Goal: Task Accomplishment & Management: Complete application form

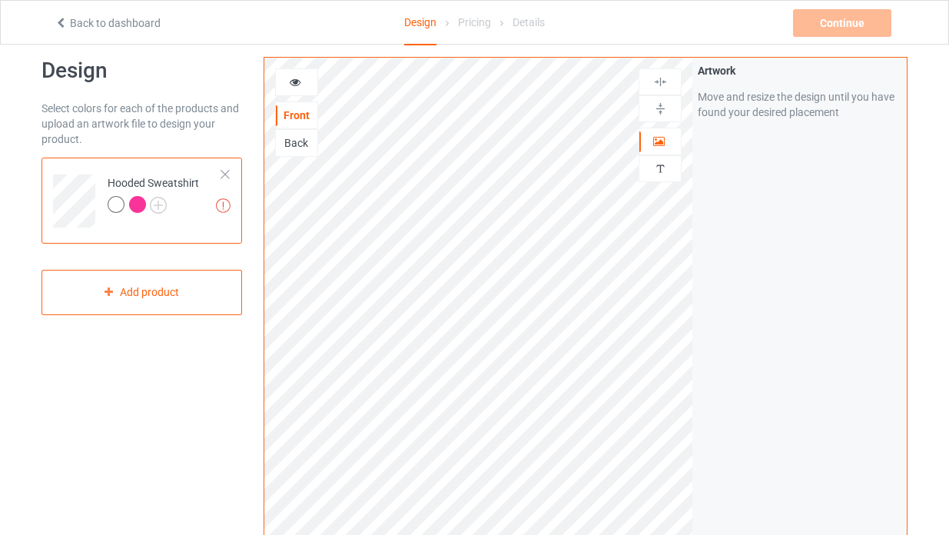
scroll to position [21, 0]
click at [858, 22] on div "Continue Artwork resolution lower than 150 DPI may result in bad print" at bounding box center [843, 23] width 101 height 28
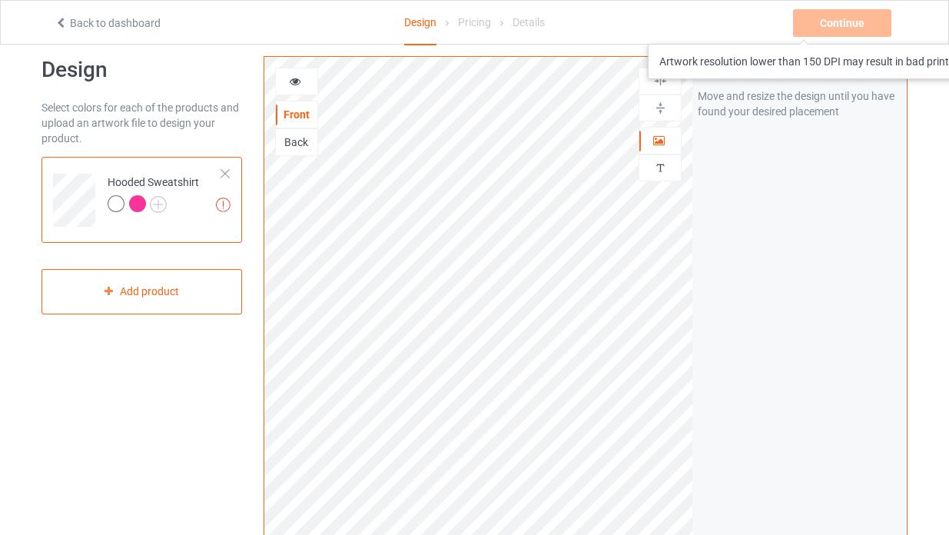
click at [831, 28] on div "Continue Artwork resolution lower than 150 DPI may result in bad print" at bounding box center [843, 23] width 101 height 28
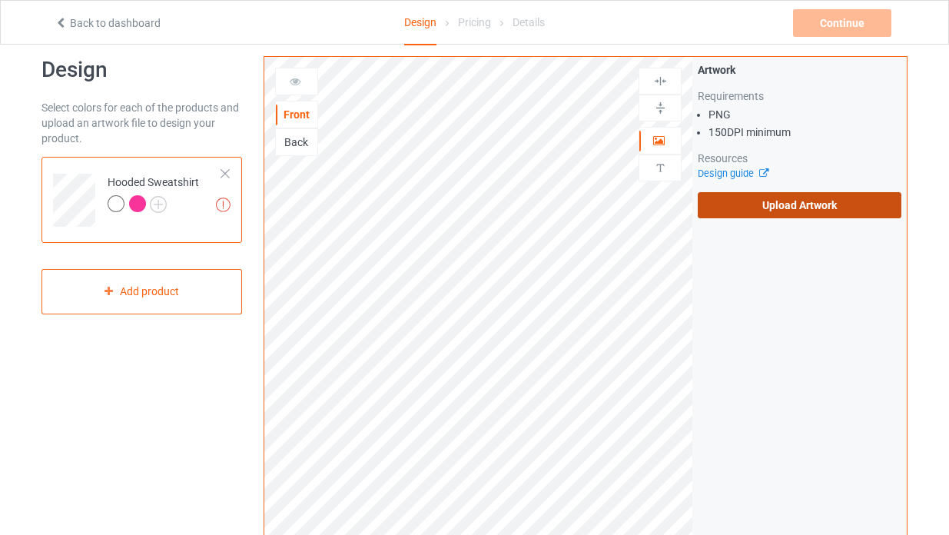
click at [786, 214] on label "Upload Artwork" at bounding box center [800, 205] width 204 height 26
click at [0, 0] on input "Upload Artwork" at bounding box center [0, 0] width 0 height 0
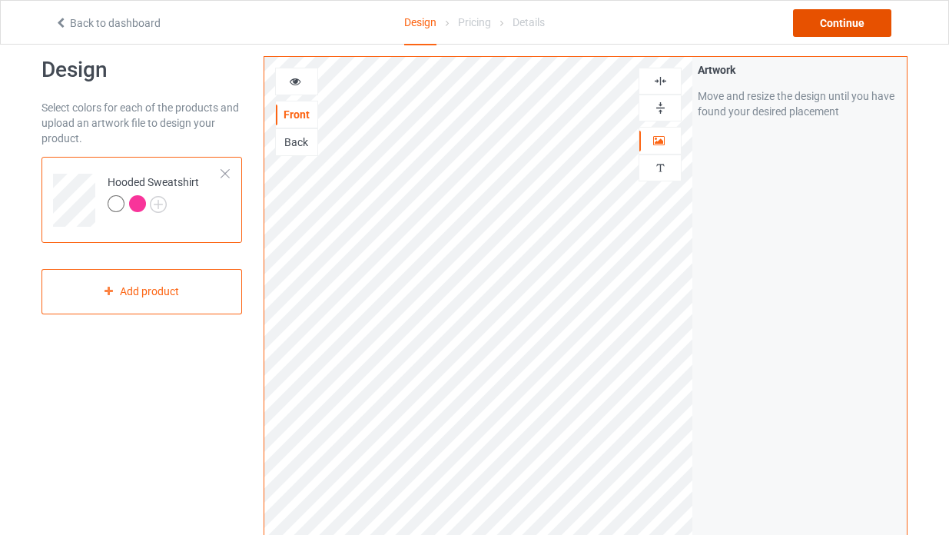
click at [821, 28] on div "Continue" at bounding box center [842, 23] width 98 height 28
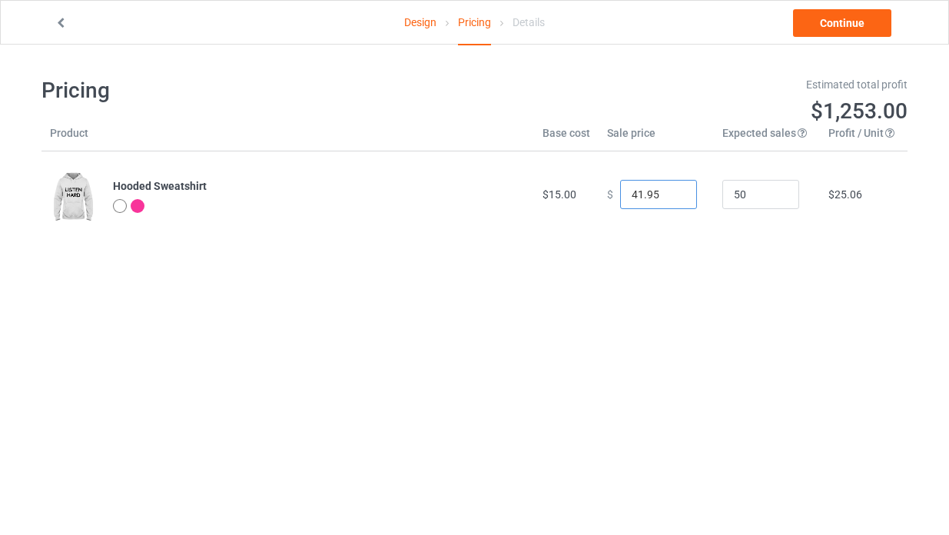
click at [671, 198] on input "41.95" at bounding box center [658, 194] width 77 height 29
click at [671, 198] on input "40.95" at bounding box center [658, 194] width 77 height 29
click at [672, 201] on input "39.95" at bounding box center [658, 194] width 77 height 29
click at [672, 201] on input "38.95" at bounding box center [658, 194] width 77 height 29
drag, startPoint x: 659, startPoint y: 195, endPoint x: 632, endPoint y: 194, distance: 26.9
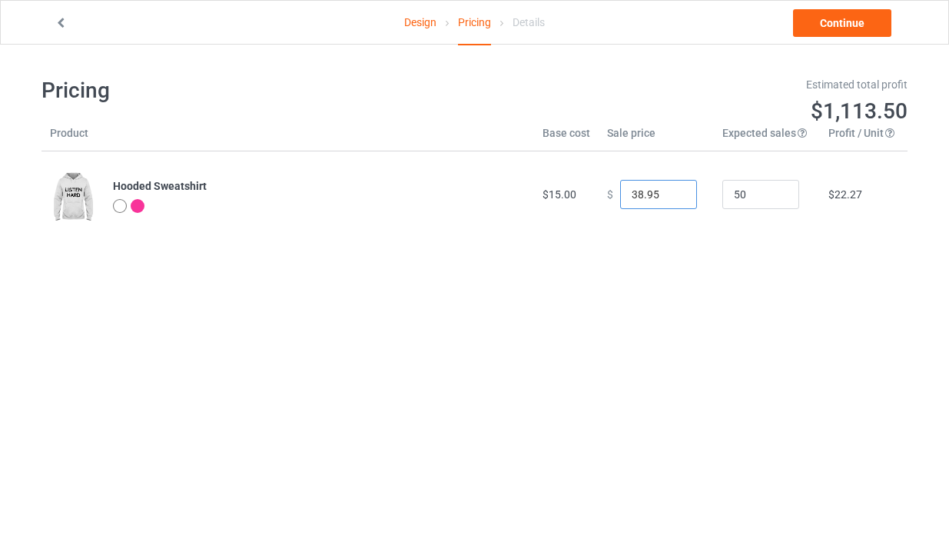
click at [632, 194] on input "38.95" at bounding box center [658, 194] width 77 height 29
click at [671, 190] on input "0.95" at bounding box center [658, 194] width 77 height 29
click at [671, 190] on input "1.95" at bounding box center [658, 194] width 77 height 29
click at [671, 190] on input "2.95" at bounding box center [658, 194] width 77 height 29
click at [671, 190] on input "3.95" at bounding box center [658, 194] width 77 height 29
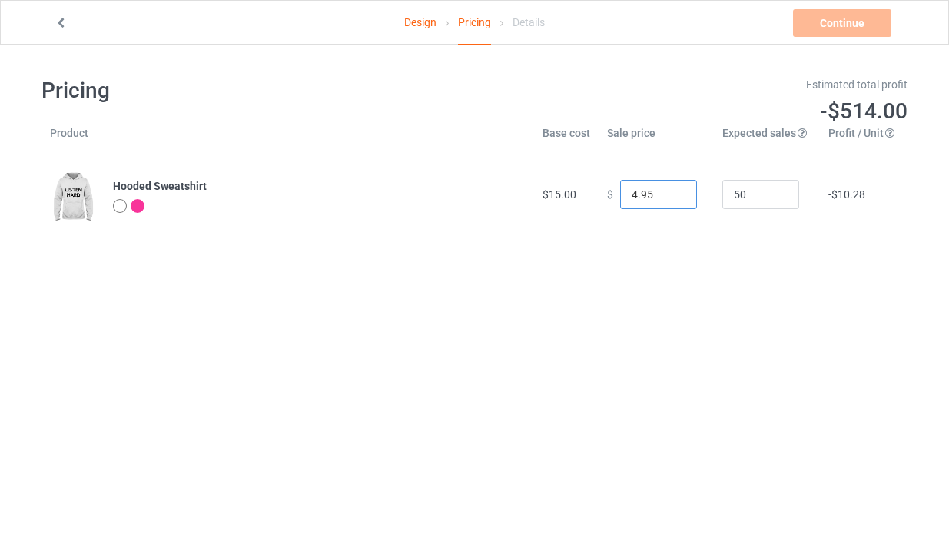
click at [671, 190] on input "4.95" at bounding box center [658, 194] width 77 height 29
click at [671, 190] on input "5.95" at bounding box center [658, 194] width 77 height 29
click at [671, 190] on input "6.95" at bounding box center [658, 194] width 77 height 29
click at [671, 190] on input "7.95" at bounding box center [658, 194] width 77 height 29
click at [671, 190] on input "8.95" at bounding box center [658, 194] width 77 height 29
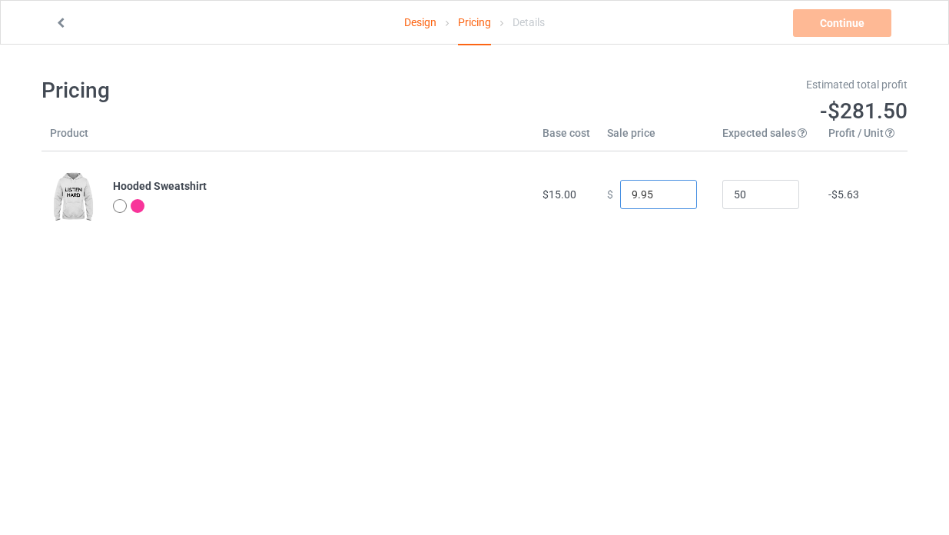
click at [671, 190] on input "9.95" at bounding box center [658, 194] width 77 height 29
click at [671, 190] on input "10.95" at bounding box center [658, 194] width 77 height 29
click at [671, 190] on input "11.95" at bounding box center [658, 194] width 77 height 29
click at [671, 190] on input "12.95" at bounding box center [658, 194] width 77 height 29
click at [671, 190] on input "13.95" at bounding box center [658, 194] width 77 height 29
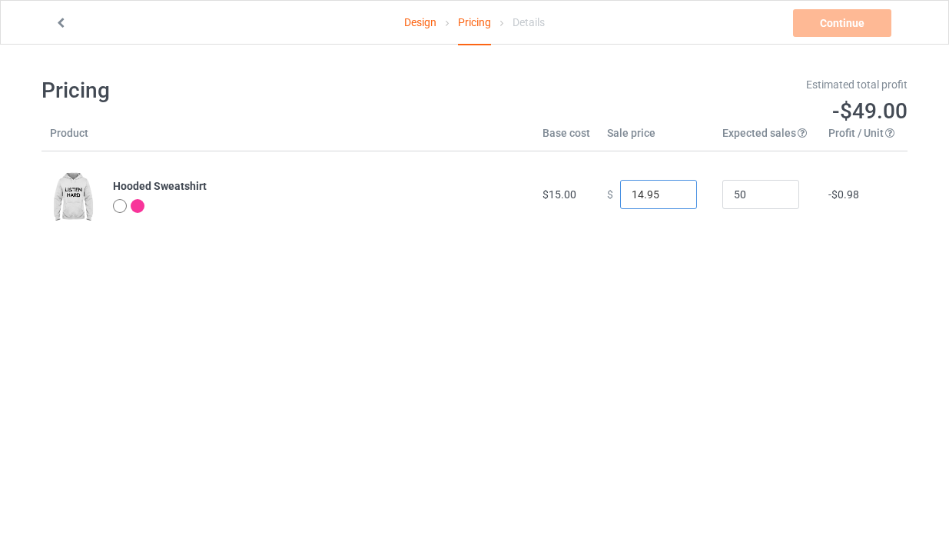
click at [671, 190] on input "14.95" at bounding box center [658, 194] width 77 height 29
click at [671, 190] on input "15.95" at bounding box center [658, 194] width 77 height 29
click at [671, 190] on input "16.95" at bounding box center [658, 194] width 77 height 29
click at [671, 190] on input "17.95" at bounding box center [658, 194] width 77 height 29
click at [671, 190] on input "18.95" at bounding box center [658, 194] width 77 height 29
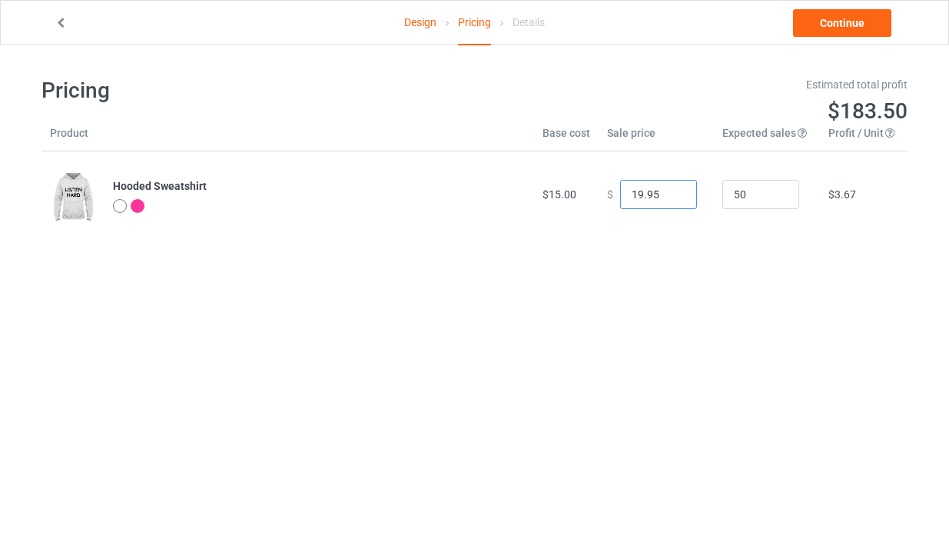
click at [671, 190] on input "19.95" at bounding box center [658, 194] width 77 height 29
click at [671, 190] on input "20.95" at bounding box center [658, 194] width 77 height 29
click at [671, 190] on input "21.95" at bounding box center [658, 194] width 77 height 29
click at [671, 190] on input "22.95" at bounding box center [658, 194] width 77 height 29
click at [671, 190] on input "23.95" at bounding box center [658, 194] width 77 height 29
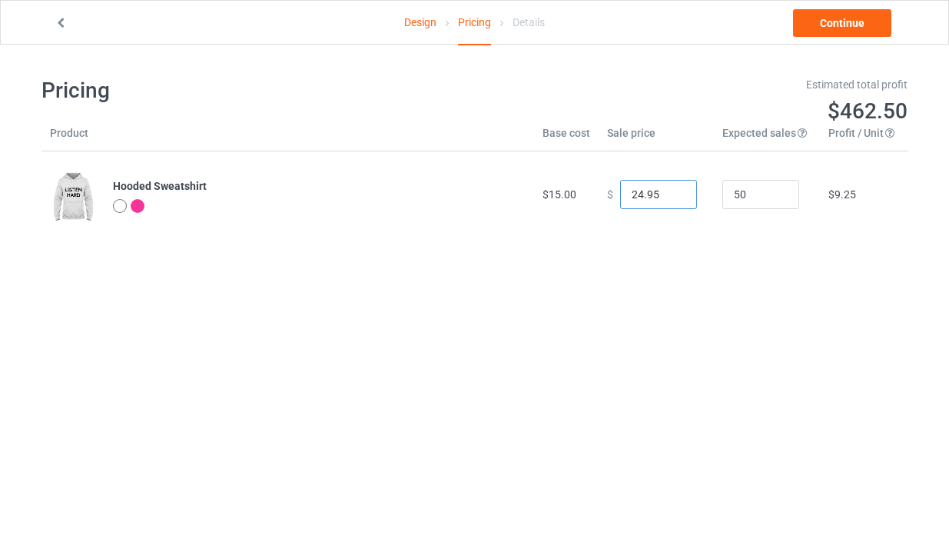
click at [671, 190] on input "24.95" at bounding box center [658, 194] width 77 height 29
click at [671, 190] on input "25.95" at bounding box center [658, 194] width 77 height 29
click at [671, 190] on input "26.95" at bounding box center [658, 194] width 77 height 29
click at [671, 190] on input "27.95" at bounding box center [658, 194] width 77 height 29
click at [671, 190] on input "28.95" at bounding box center [658, 194] width 77 height 29
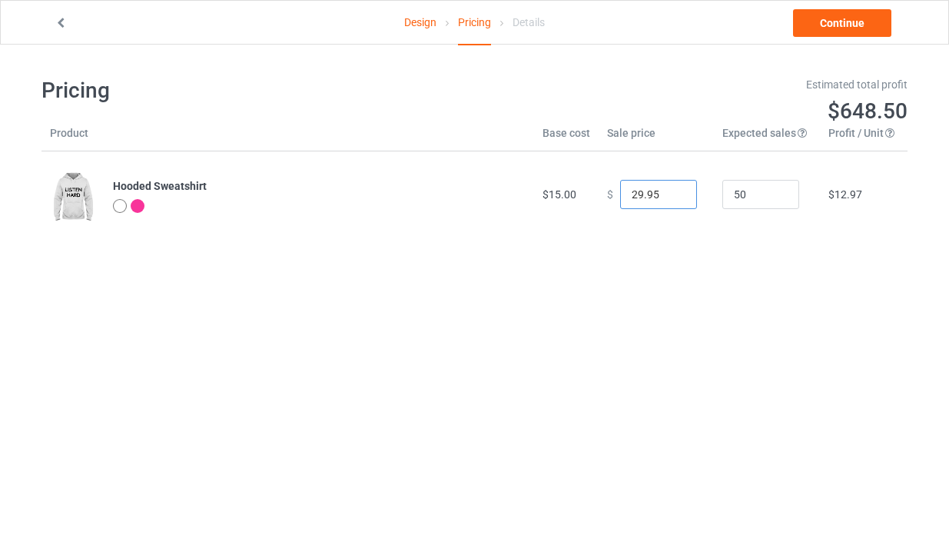
click at [671, 190] on input "29.95" at bounding box center [658, 194] width 77 height 29
click at [671, 190] on input "30.95" at bounding box center [658, 194] width 77 height 29
click at [671, 190] on input "31.95" at bounding box center [658, 194] width 77 height 29
click at [671, 190] on input "32.95" at bounding box center [658, 194] width 77 height 29
click at [671, 190] on input "33.95" at bounding box center [658, 194] width 77 height 29
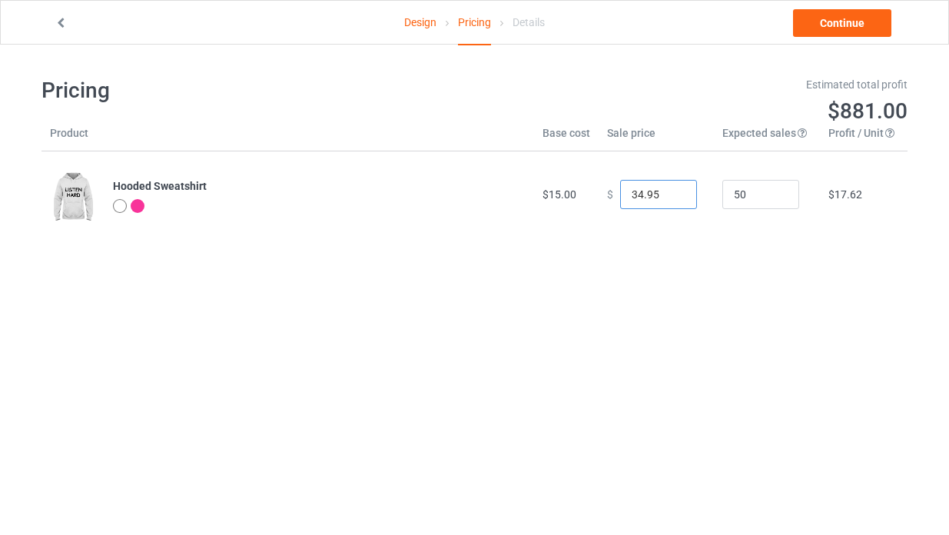
click at [671, 190] on input "34.95" at bounding box center [658, 194] width 77 height 29
click at [671, 190] on input "35.95" at bounding box center [658, 194] width 77 height 29
type input "35.00"
click at [689, 278] on body "Design Pricing Details Continue Pricing Estimated total profit $930.00 Product …" at bounding box center [474, 312] width 949 height 535
click at [848, 29] on link "Continue" at bounding box center [842, 23] width 98 height 28
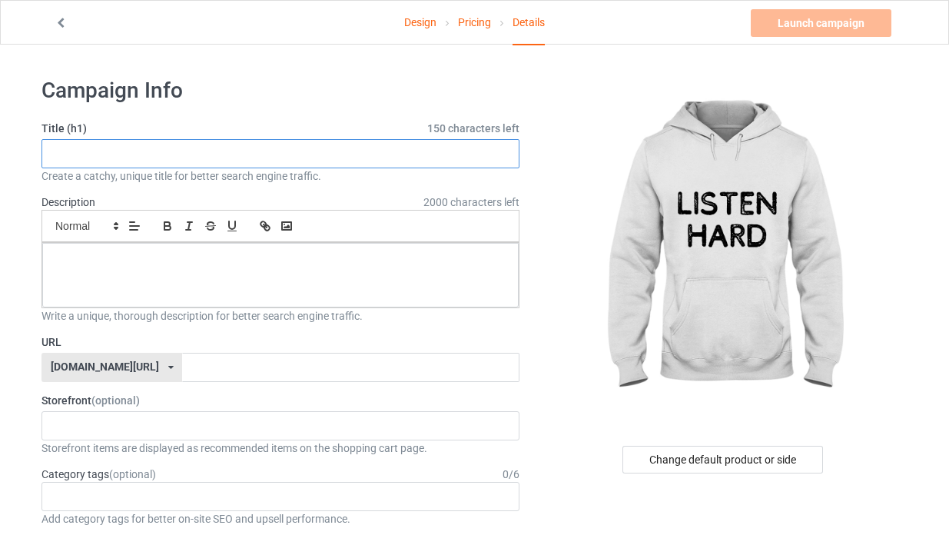
click at [230, 158] on input "text" at bounding box center [280, 153] width 478 height 29
drag, startPoint x: 207, startPoint y: 159, endPoint x: 122, endPoint y: 155, distance: 85.4
click at [122, 155] on input "Suicide Noted - Listen Hard" at bounding box center [280, 153] width 478 height 29
type input "Suicide Noted - Test"
click at [105, 250] on div at bounding box center [280, 275] width 476 height 65
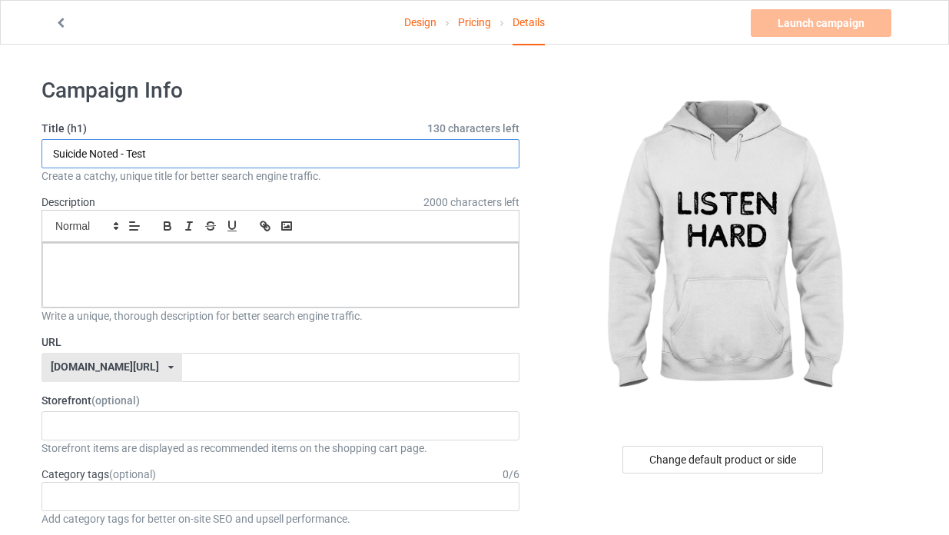
drag, startPoint x: 162, startPoint y: 156, endPoint x: 47, endPoint y: 154, distance: 115.3
click at [47, 154] on input "Suicide Noted - Test" at bounding box center [280, 153] width 478 height 29
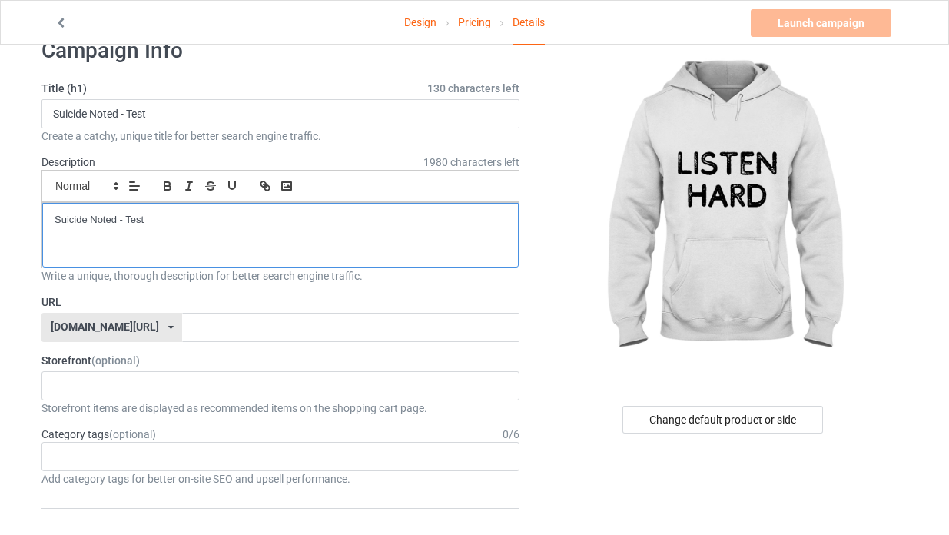
scroll to position [103, 0]
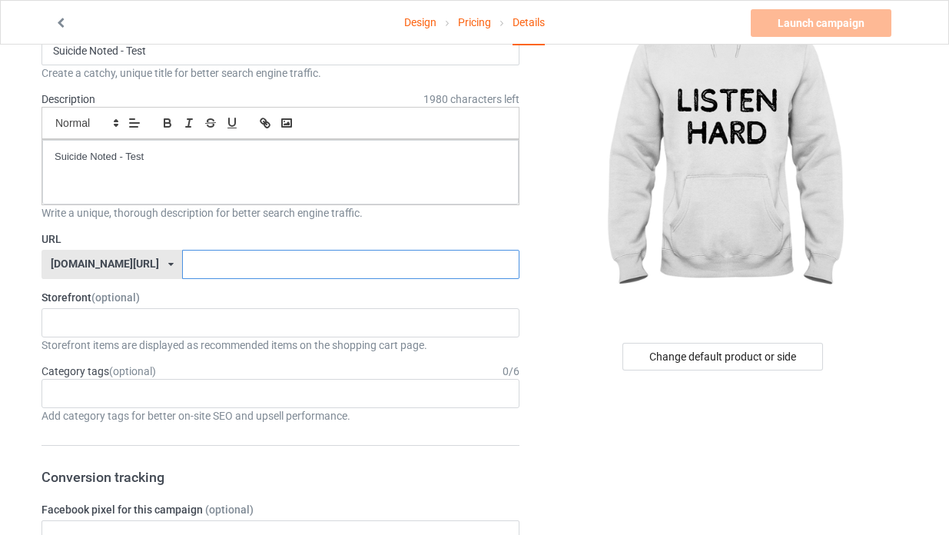
click at [193, 265] on input "text" at bounding box center [350, 264] width 337 height 29
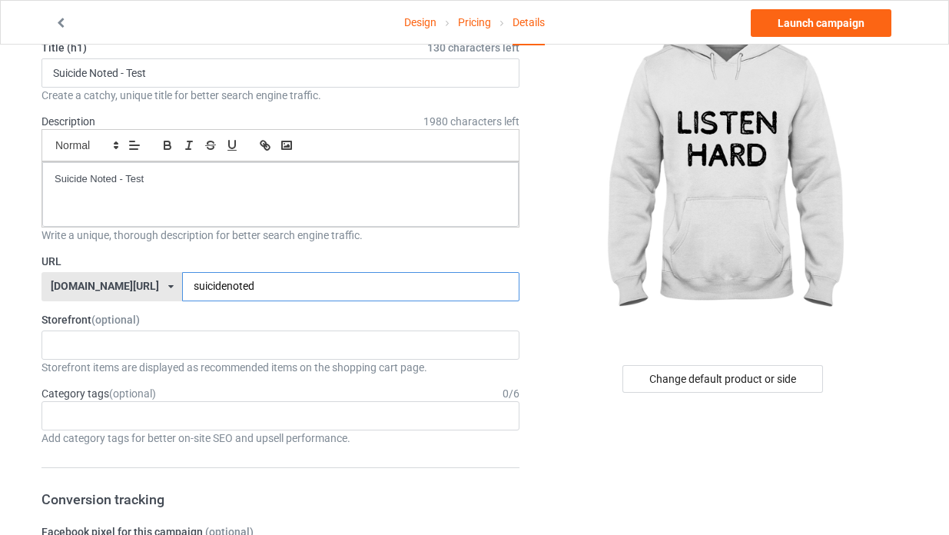
scroll to position [91, 0]
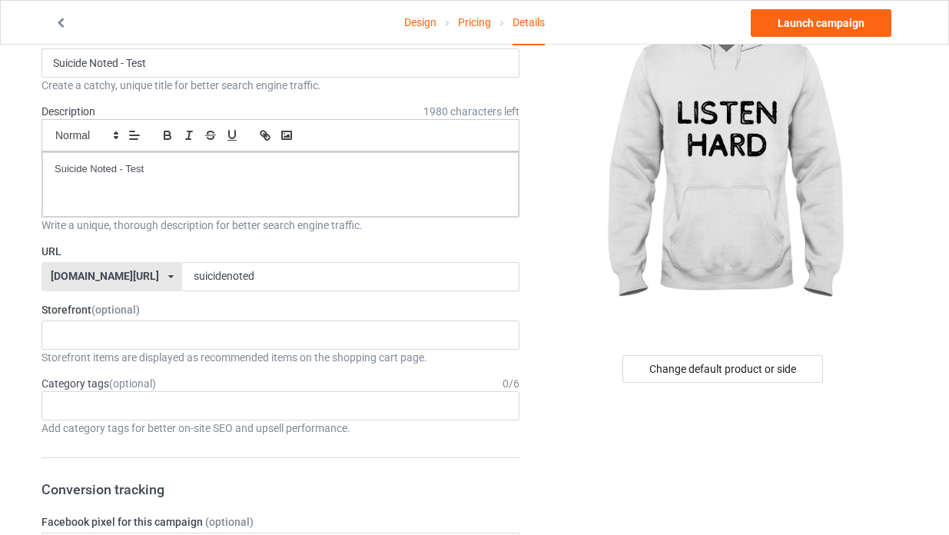
click at [168, 277] on icon at bounding box center [170, 276] width 5 height 9
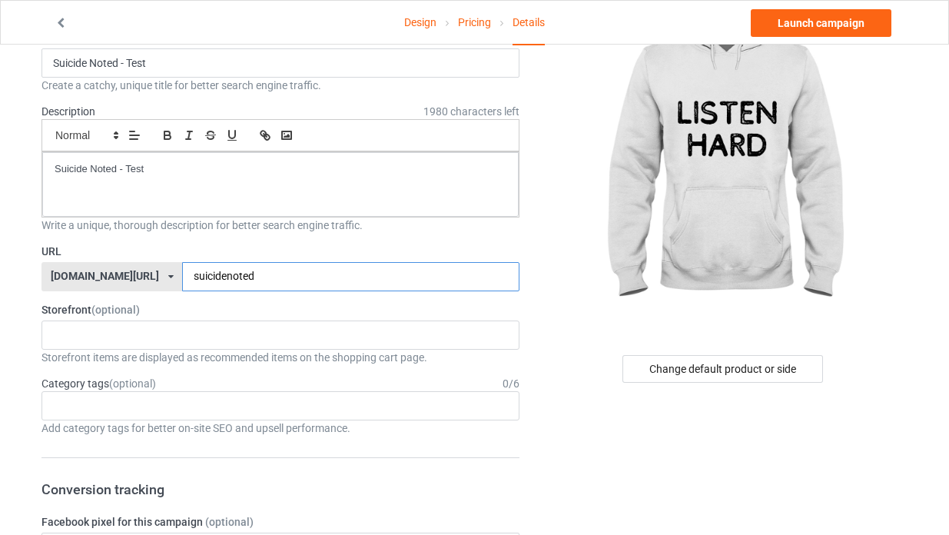
click at [237, 277] on input "suicidenoted" at bounding box center [350, 276] width 337 height 29
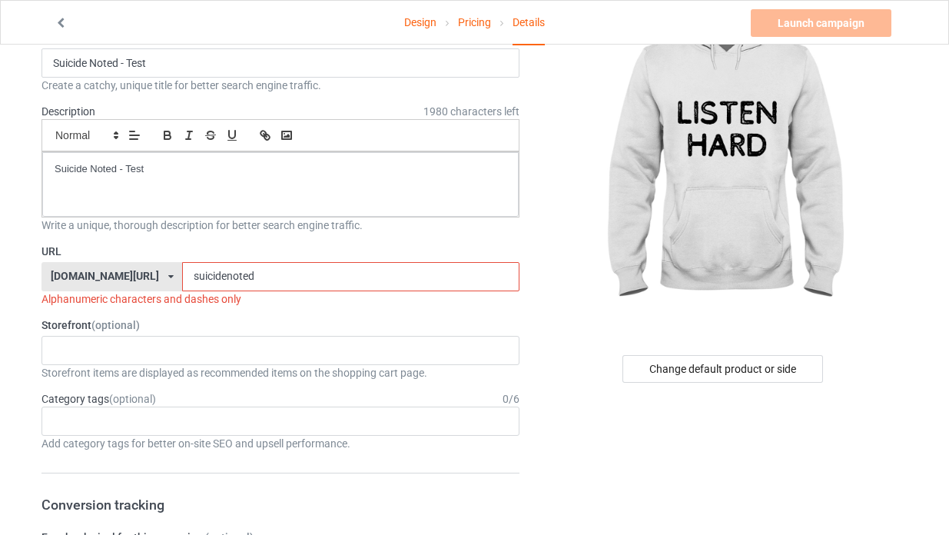
type input "suicidenoted"
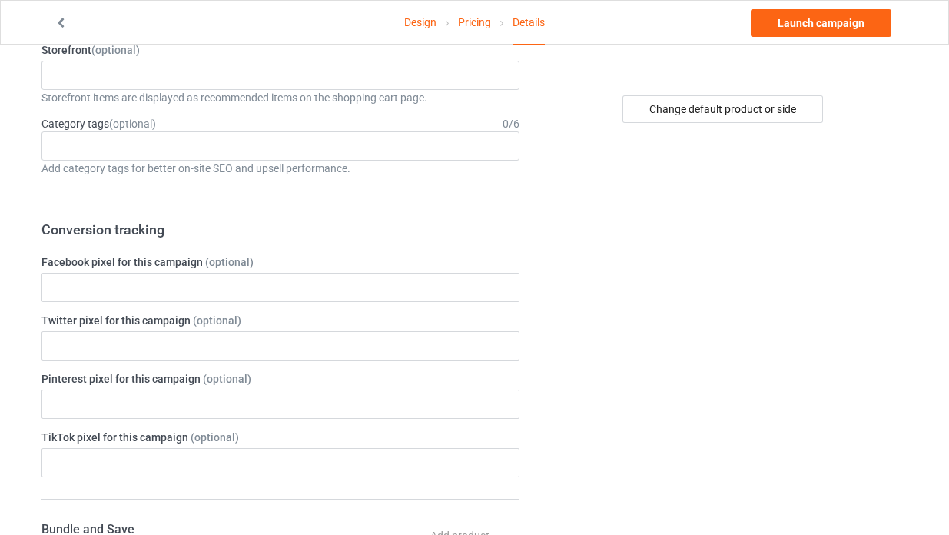
scroll to position [84, 0]
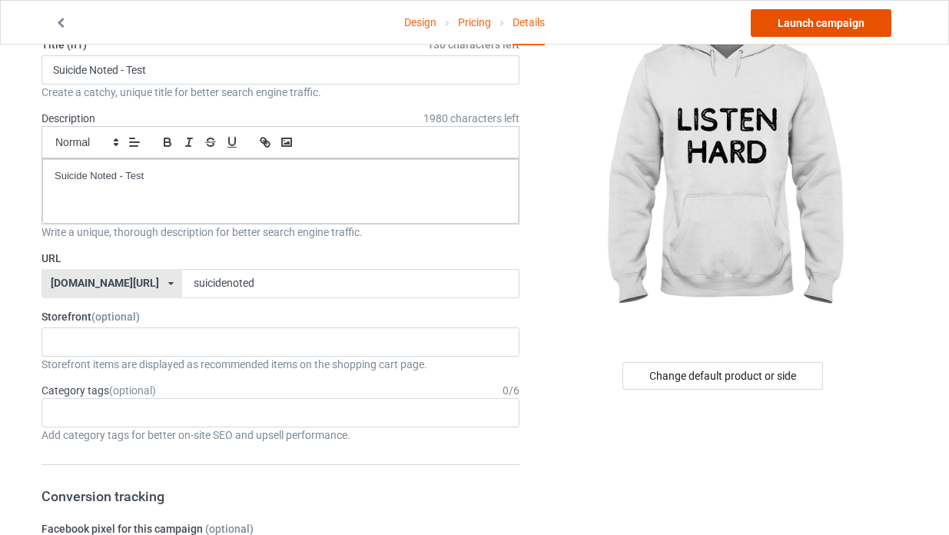
click at [797, 31] on link "Launch campaign" at bounding box center [821, 23] width 141 height 28
